Goal: Task Accomplishment & Management: Manage account settings

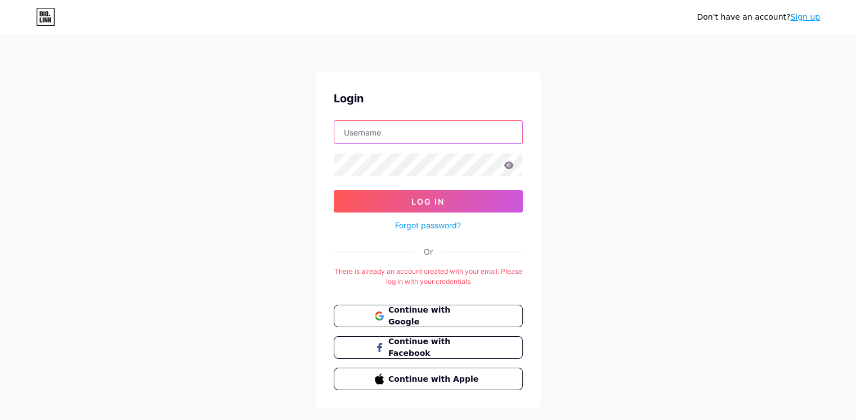
click at [380, 133] on input "text" at bounding box center [428, 132] width 188 height 23
click at [419, 315] on span "Continue with Google" at bounding box center [435, 317] width 94 height 24
click at [432, 124] on input "text" at bounding box center [428, 132] width 188 height 23
click at [427, 128] on input "alemelin06" at bounding box center [428, 132] width 188 height 23
type input "[EMAIL_ADDRESS][DOMAIN_NAME]"
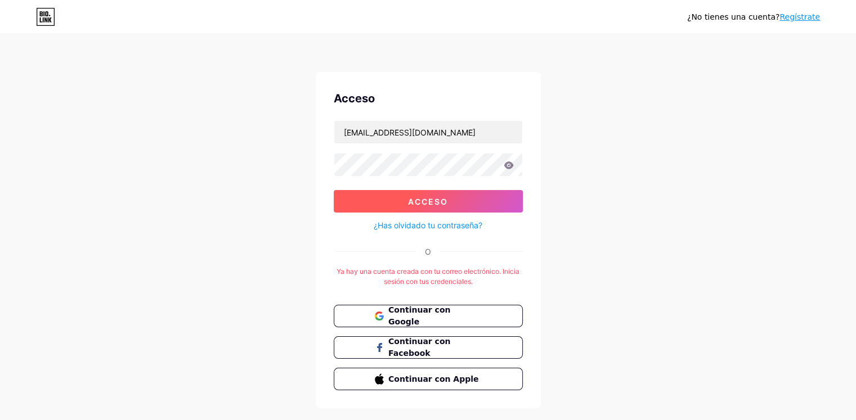
click at [456, 203] on button "Acceso" at bounding box center [428, 201] width 189 height 23
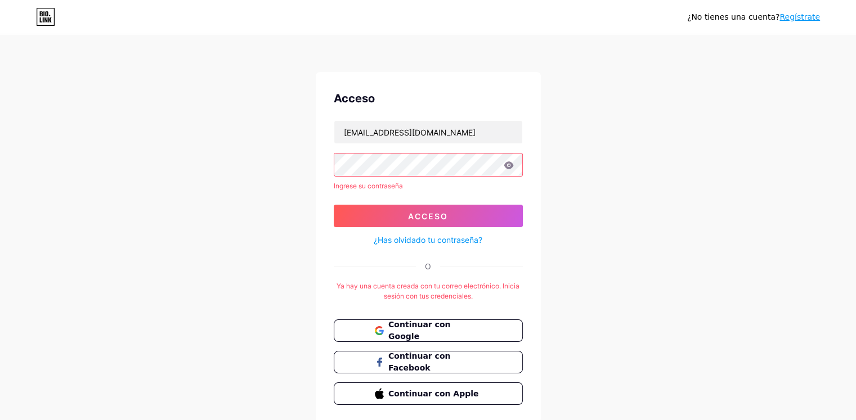
click at [418, 244] on font "¿Has olvidado tu contraseña?" at bounding box center [428, 240] width 109 height 10
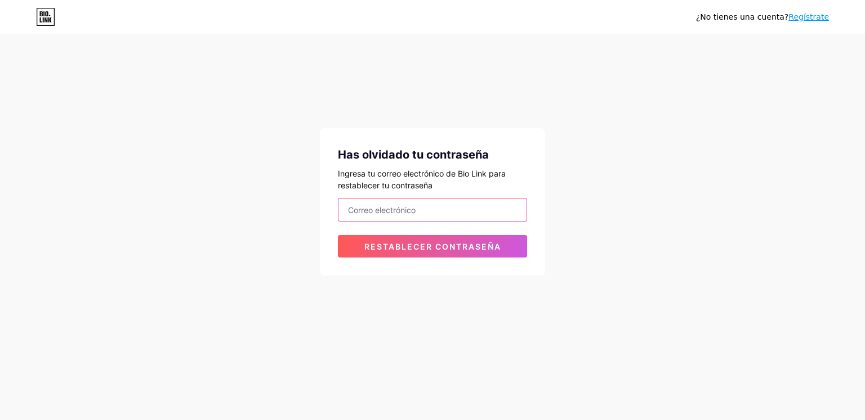
click at [446, 216] on input "email" at bounding box center [432, 210] width 188 height 23
type input "[EMAIL_ADDRESS][DOMAIN_NAME]"
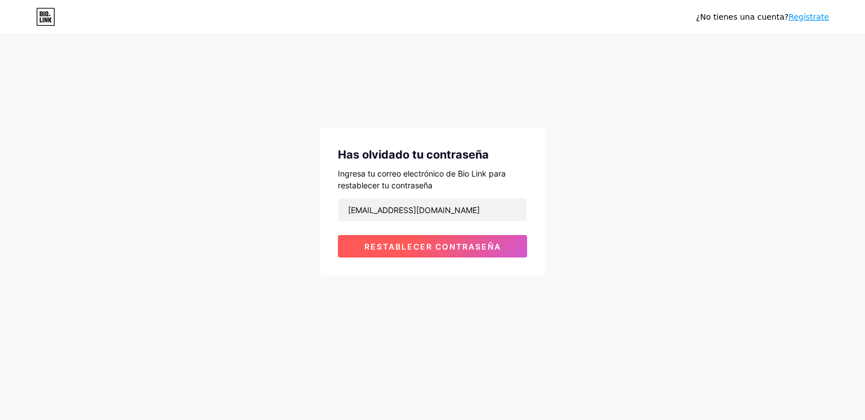
click at [459, 250] on font "Restablecer contraseña" at bounding box center [432, 247] width 137 height 10
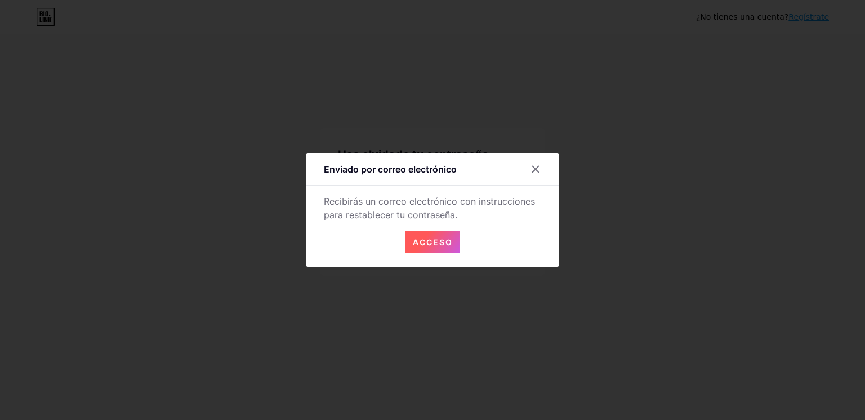
click at [448, 241] on font "Acceso" at bounding box center [433, 243] width 40 height 10
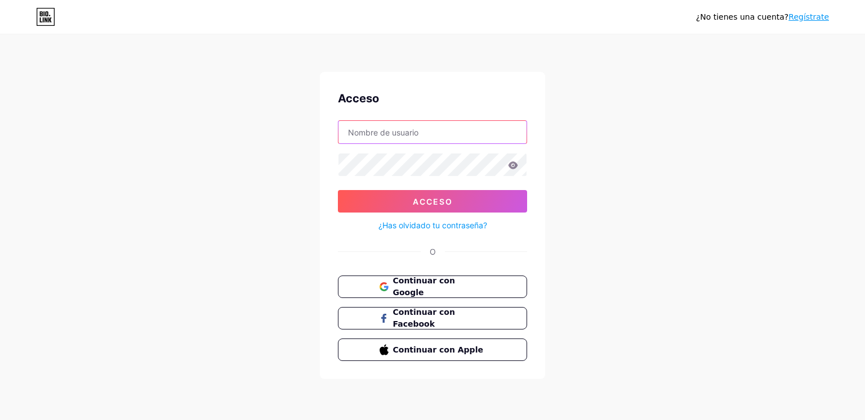
drag, startPoint x: 428, startPoint y: 135, endPoint x: 425, endPoint y: 122, distance: 12.8
click at [426, 122] on input "text" at bounding box center [432, 132] width 188 height 23
type input "[EMAIL_ADDRESS][DOMAIN_NAME]"
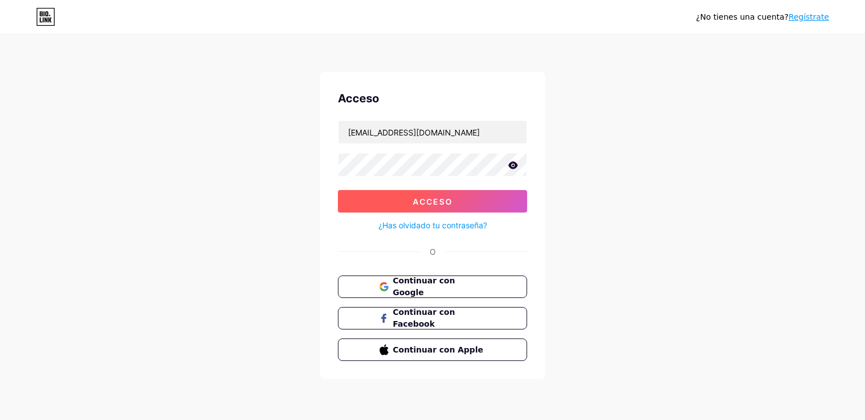
click at [430, 203] on font "Acceso" at bounding box center [433, 202] width 40 height 10
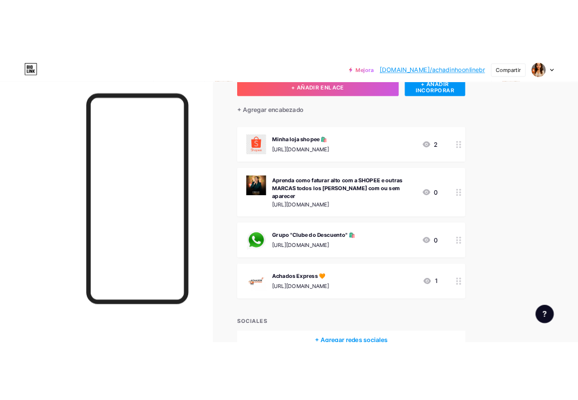
scroll to position [56, 0]
